Goal: Task Accomplishment & Management: Use online tool/utility

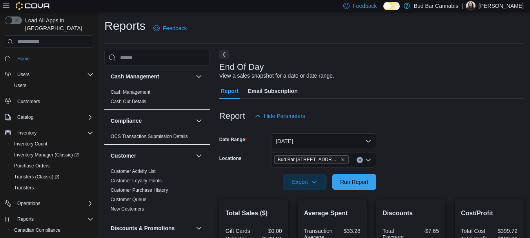
scroll to position [44, 0]
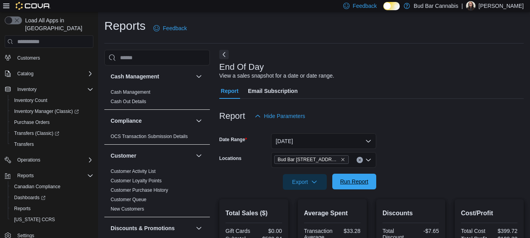
click at [347, 182] on span "Run Report" at bounding box center [354, 182] width 28 height 8
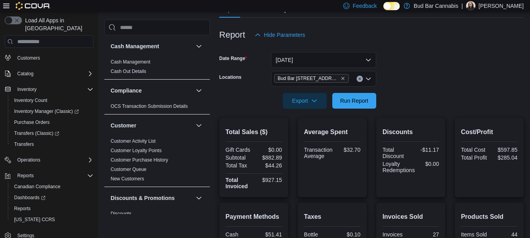
scroll to position [65, 0]
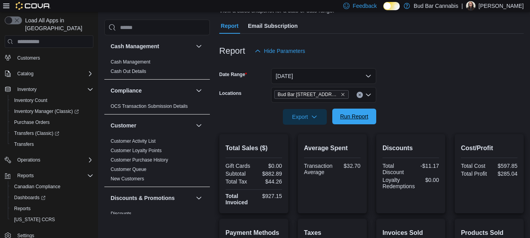
click at [353, 121] on span "Run Report" at bounding box center [354, 117] width 35 height 16
click at [352, 120] on span "Run Report" at bounding box center [354, 117] width 28 height 8
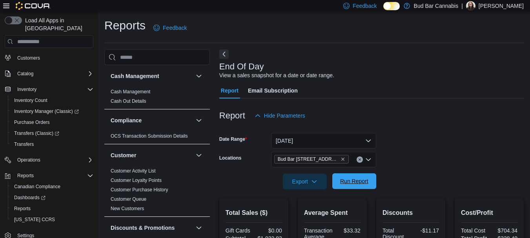
scroll to position [0, 0]
click at [358, 178] on span "Run Report" at bounding box center [354, 182] width 35 height 16
click at [357, 177] on span "Run Report" at bounding box center [354, 182] width 35 height 16
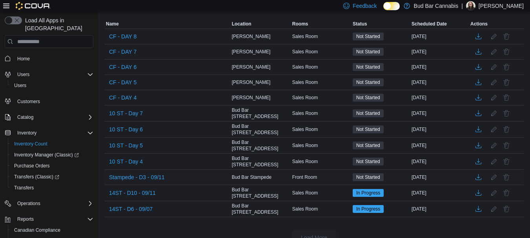
scroll to position [104, 0]
